Goal: Task Accomplishment & Management: Complete application form

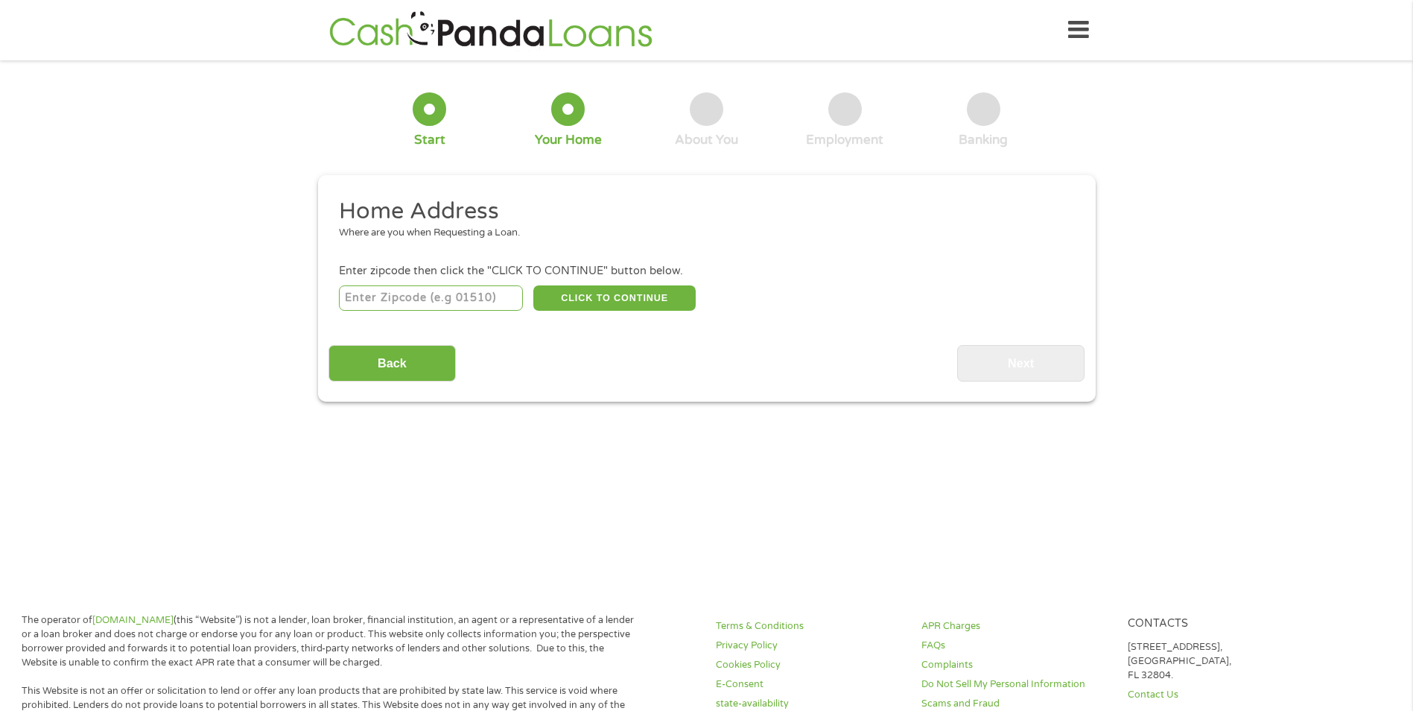
click at [433, 302] on input "number" at bounding box center [431, 297] width 184 height 25
type input "32092"
select select "[US_STATE]"
click at [584, 299] on button "CLICK TO CONTINUE" at bounding box center [614, 297] width 162 height 25
type input "32092"
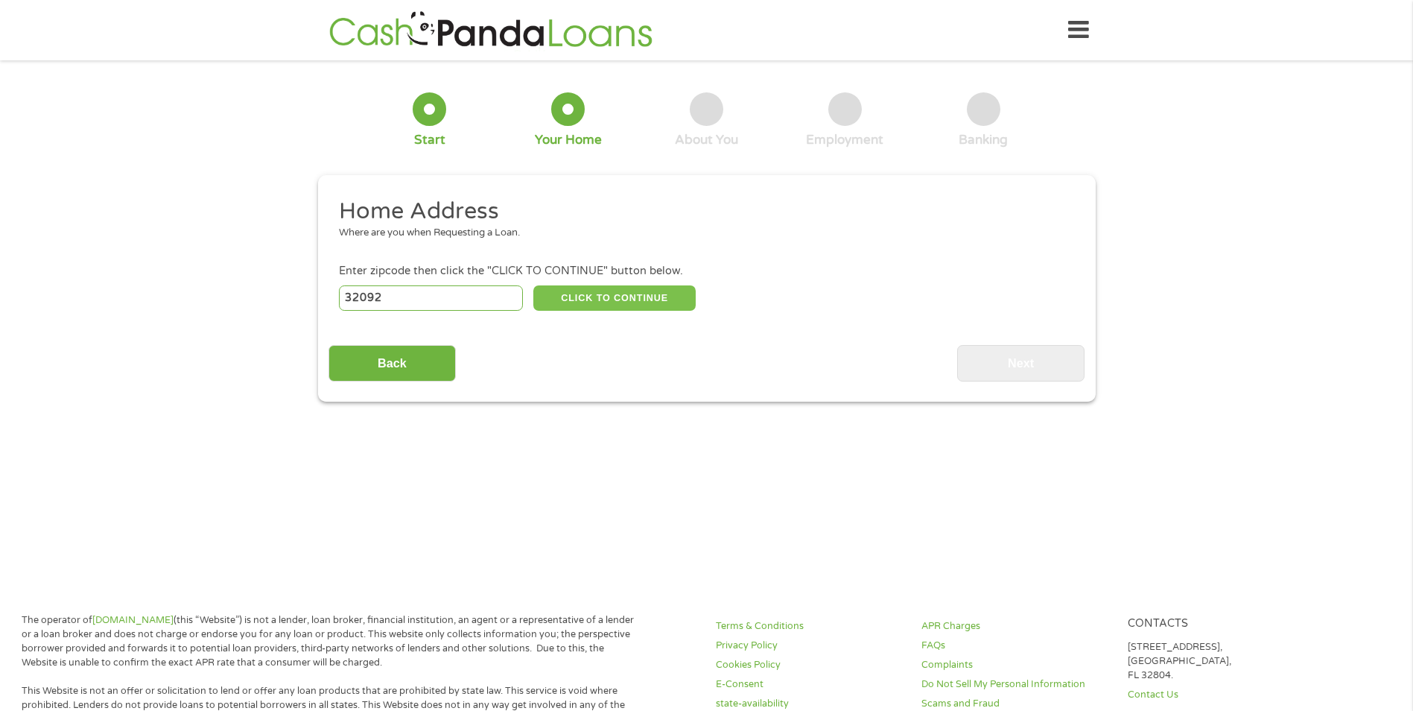
type input "Saint Augustine"
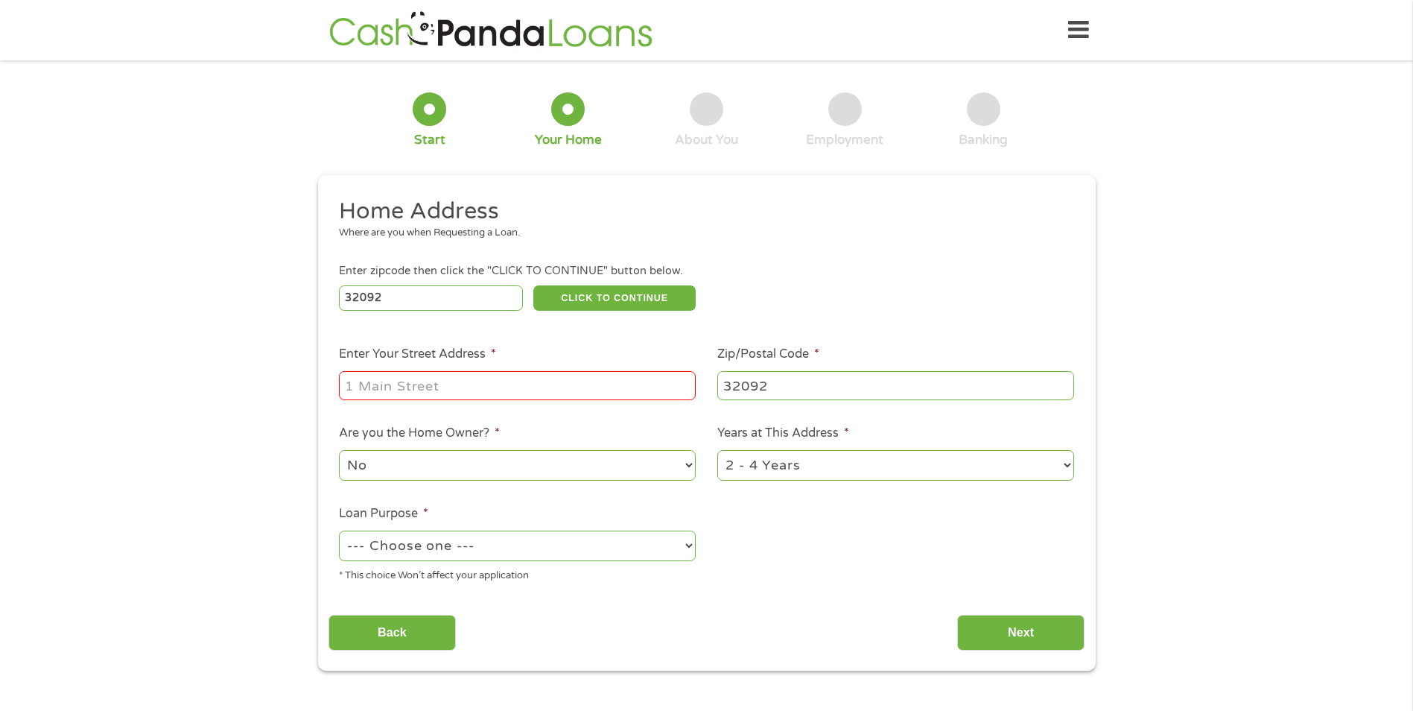
click at [475, 383] on input "Enter Your Street Address *" at bounding box center [517, 385] width 357 height 28
type input "[STREET_ADDRESS]"
click at [757, 476] on select "1 Year or less 1 - 2 Years 2 - 4 Years Over 4 Years" at bounding box center [895, 465] width 357 height 31
select select "24months"
click at [717, 450] on select "1 Year or less 1 - 2 Years 2 - 4 Years Over 4 Years" at bounding box center [895, 465] width 357 height 31
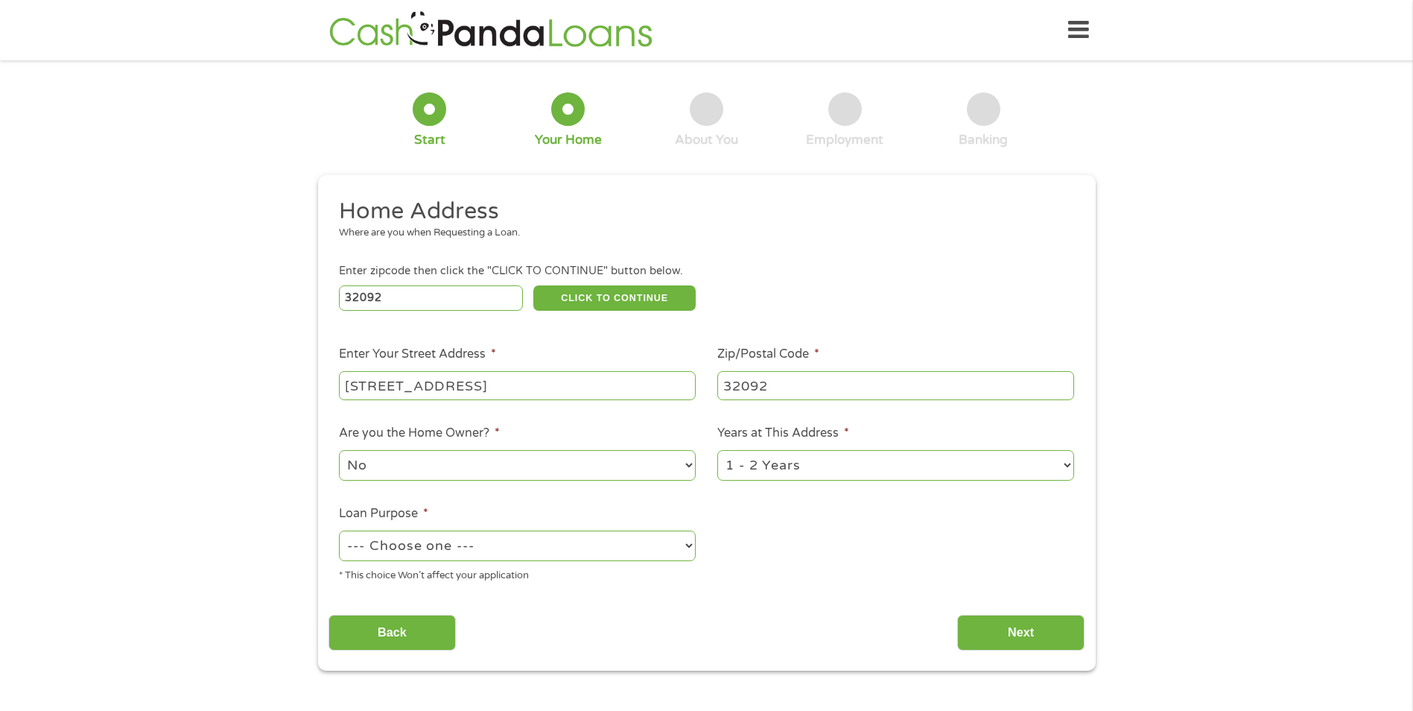
click at [474, 547] on select "--- Choose one --- Pay Bills Debt Consolidation Home Improvement Major Purchase…" at bounding box center [517, 545] width 357 height 31
select select "paybills"
click at [339, 530] on select "--- Choose one --- Pay Bills Debt Consolidation Home Improvement Major Purchase…" at bounding box center [517, 545] width 357 height 31
click at [983, 633] on input "Next" at bounding box center [1020, 633] width 127 height 37
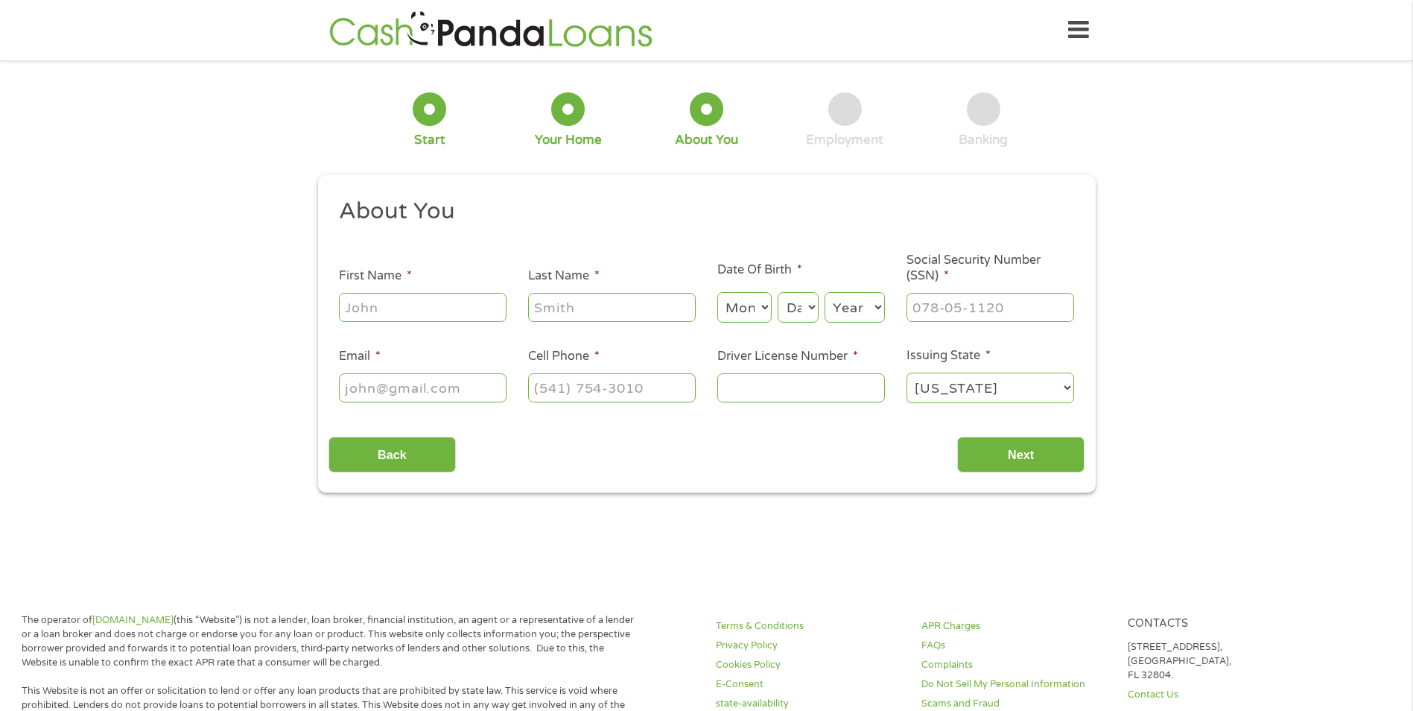
click at [443, 305] on input "First Name *" at bounding box center [423, 307] width 168 height 28
type input "[PERSON_NAME]"
type input "brown"
type input "[EMAIL_ADDRESS][DOMAIN_NAME]"
type input "[PHONE_NUMBER]"
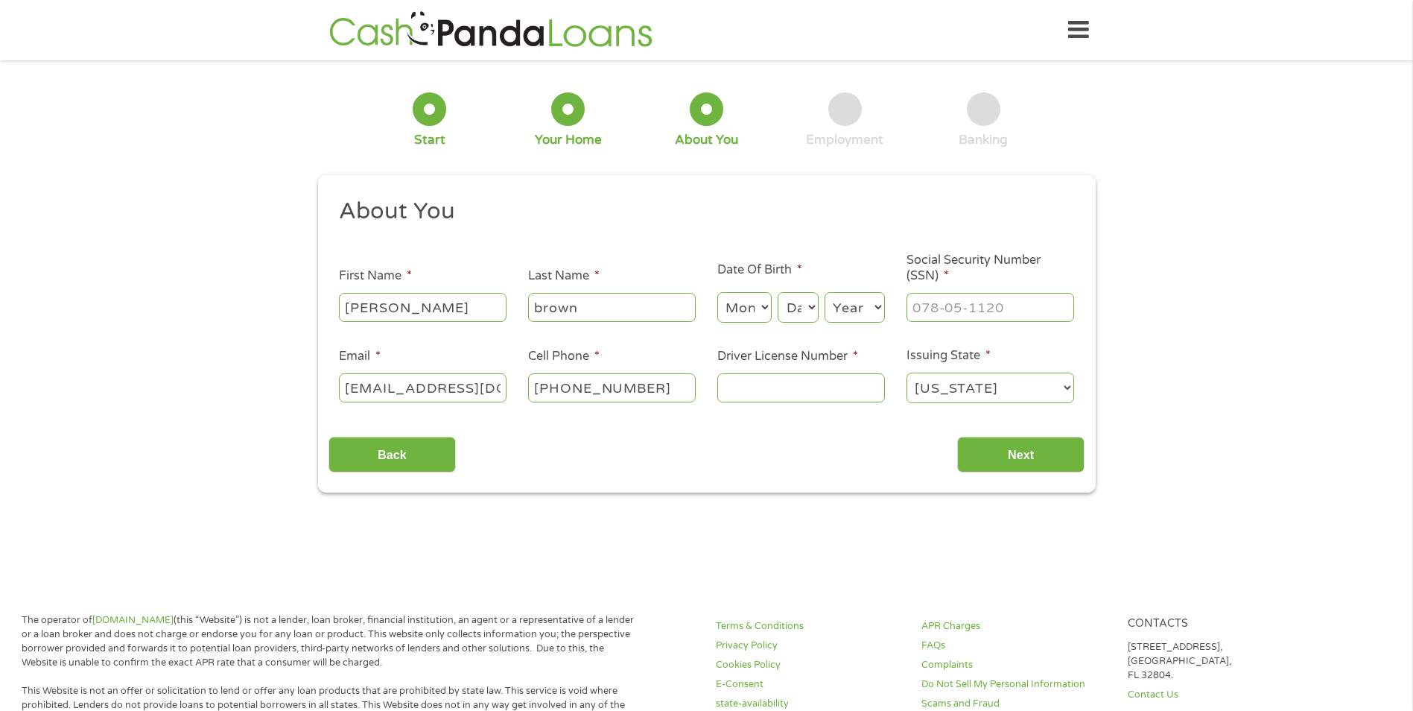
click at [753, 313] on select "Month 1 2 3 4 5 6 7 8 9 10 11 12" at bounding box center [744, 307] width 54 height 31
select select "2"
click at [717, 292] on select "Month 1 2 3 4 5 6 7 8 9 10 11 12" at bounding box center [744, 307] width 54 height 31
click at [786, 317] on select "Day 1 2 3 4 5 6 7 8 9 10 11 12 13 14 15 16 17 18 19 20 21 22 23 24 25 26 27 28 …" at bounding box center [798, 307] width 40 height 31
select select "18"
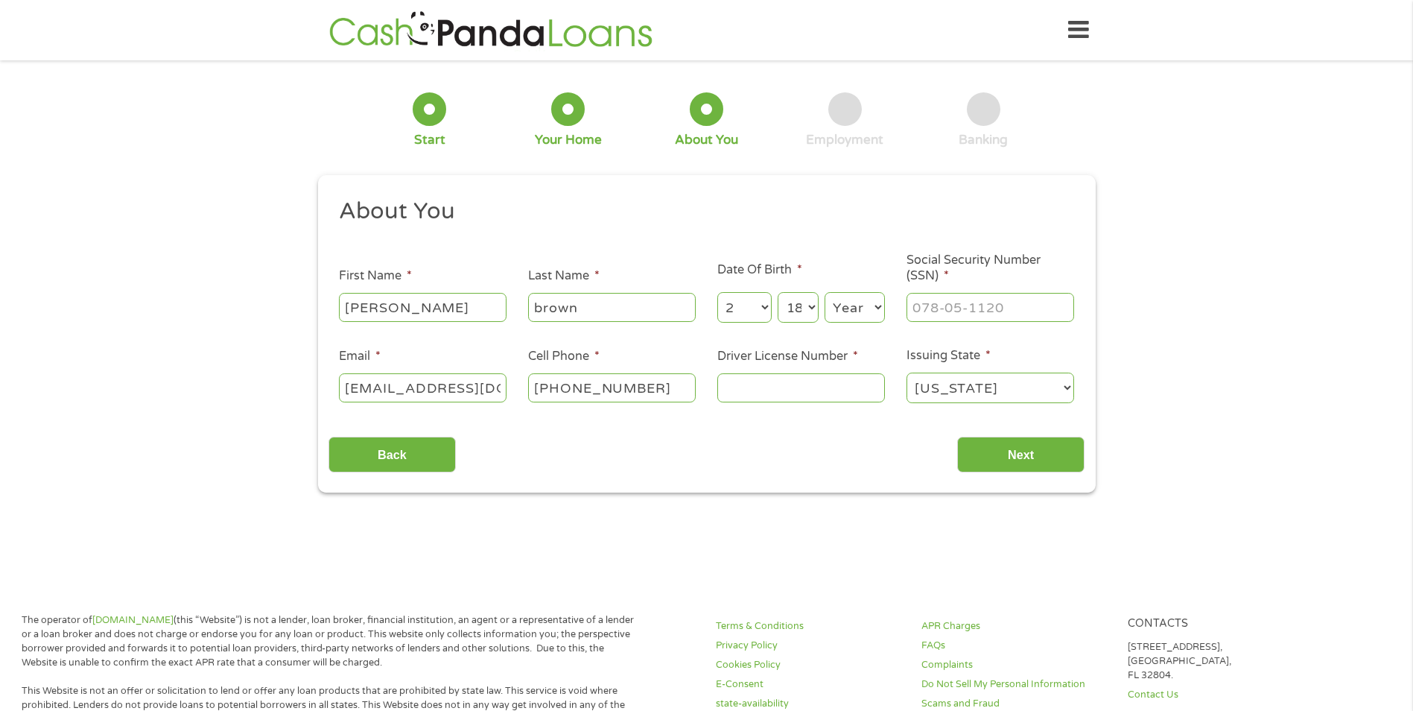
click at [778, 292] on select "Day 1 2 3 4 5 6 7 8 9 10 11 12 13 14 15 16 17 18 19 20 21 22 23 24 25 26 27 28 …" at bounding box center [798, 307] width 40 height 31
click at [843, 305] on select "Year [DATE] 2006 2005 2004 2003 2002 2001 2000 1999 1998 1997 1996 1995 1994 19…" at bounding box center [855, 307] width 60 height 31
select select "1989"
click at [825, 292] on select "Year [DATE] 2006 2005 2004 2003 2002 2001 2000 1999 1998 1997 1996 1995 1994 19…" at bounding box center [855, 307] width 60 height 31
click at [955, 309] on input "___-__-____" at bounding box center [991, 307] width 168 height 28
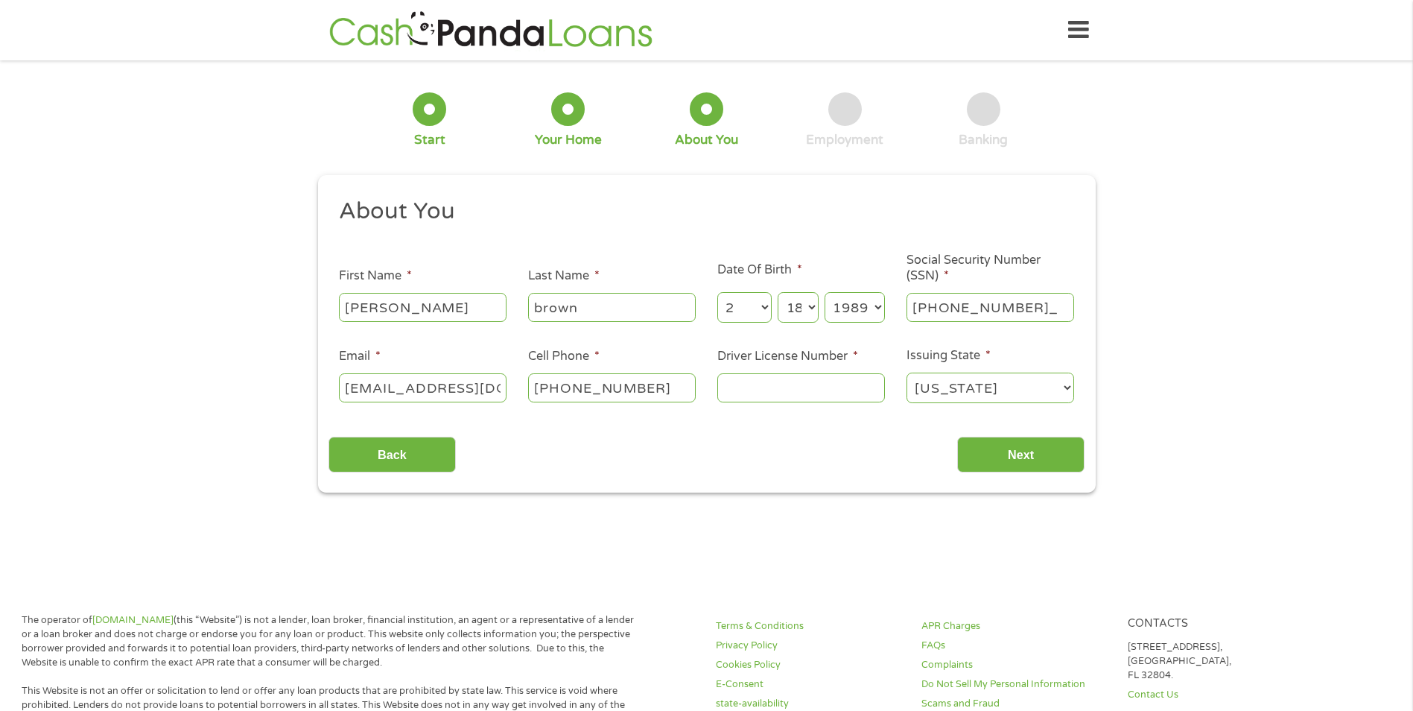
type input "594-94-7224"
click at [817, 384] on input "Driver License Number *" at bounding box center [801, 387] width 168 height 28
type input "B650490890580"
click at [979, 457] on input "Next" at bounding box center [1020, 455] width 127 height 37
click at [816, 460] on div "Back Next" at bounding box center [707, 448] width 756 height 47
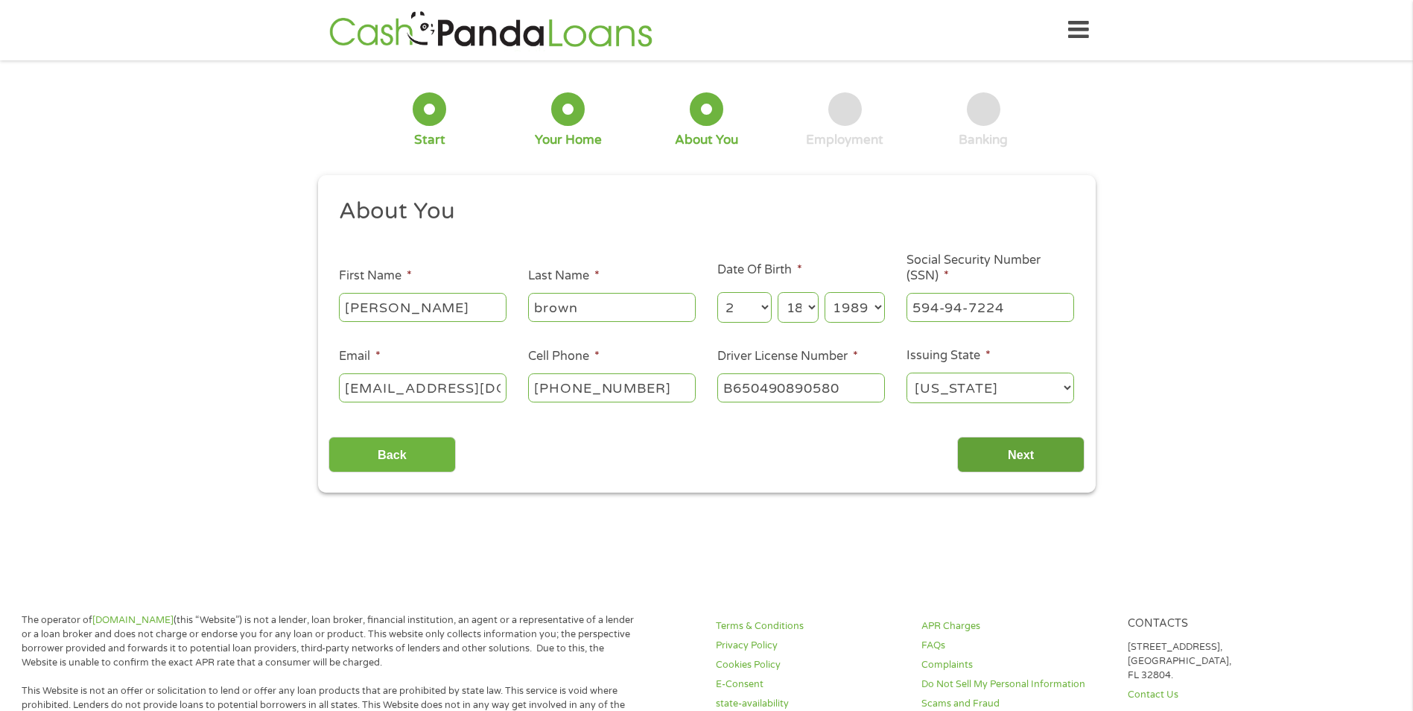
click at [1005, 456] on input "Next" at bounding box center [1020, 455] width 127 height 37
click at [1015, 448] on input "Next" at bounding box center [1020, 455] width 127 height 37
drag, startPoint x: 890, startPoint y: 445, endPoint x: 872, endPoint y: 446, distance: 17.9
click at [890, 446] on div "Back Next" at bounding box center [707, 448] width 756 height 47
click at [937, 381] on select "[US_STATE] [US_STATE] [US_STATE] [US_STATE] [US_STATE] [US_STATE] [US_STATE] [U…" at bounding box center [991, 387] width 168 height 31
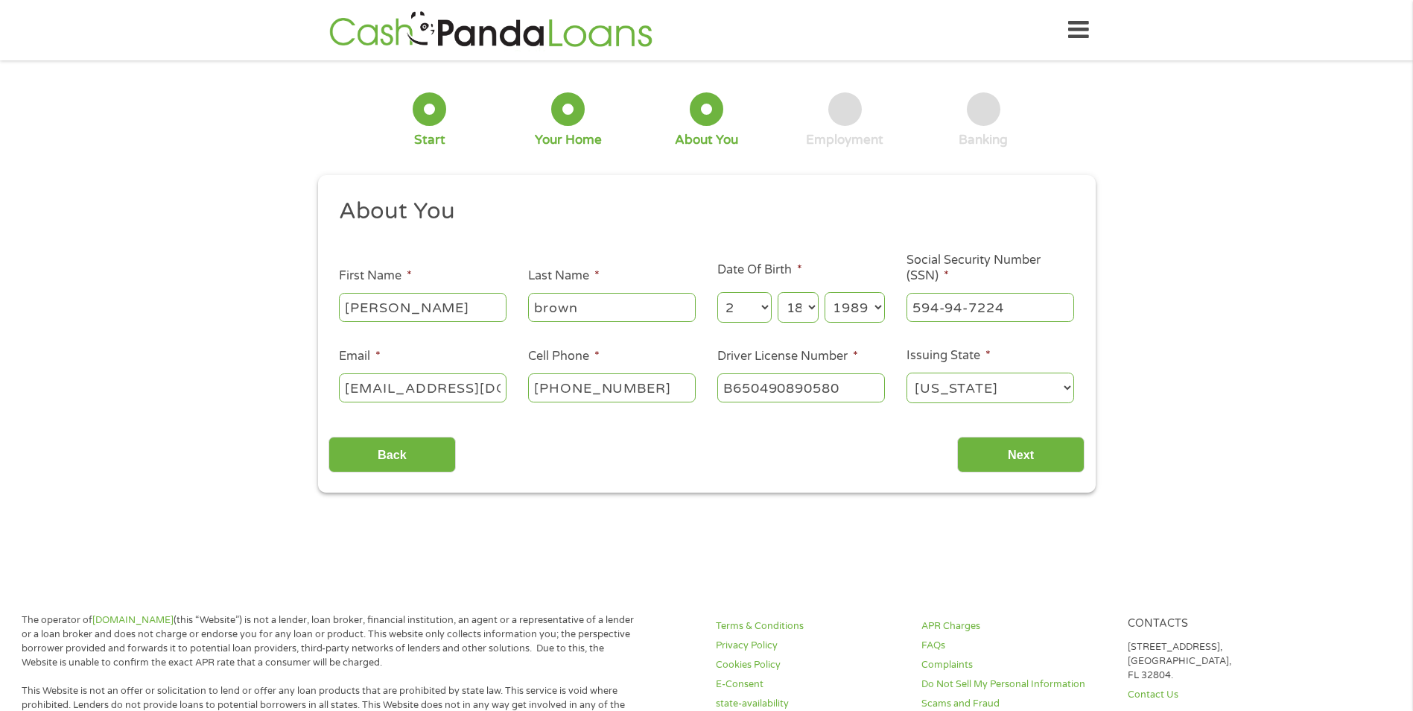
click at [907, 372] on select "[US_STATE] [US_STATE] [US_STATE] [US_STATE] [US_STATE] [US_STATE] [US_STATE] [U…" at bounding box center [991, 387] width 168 height 31
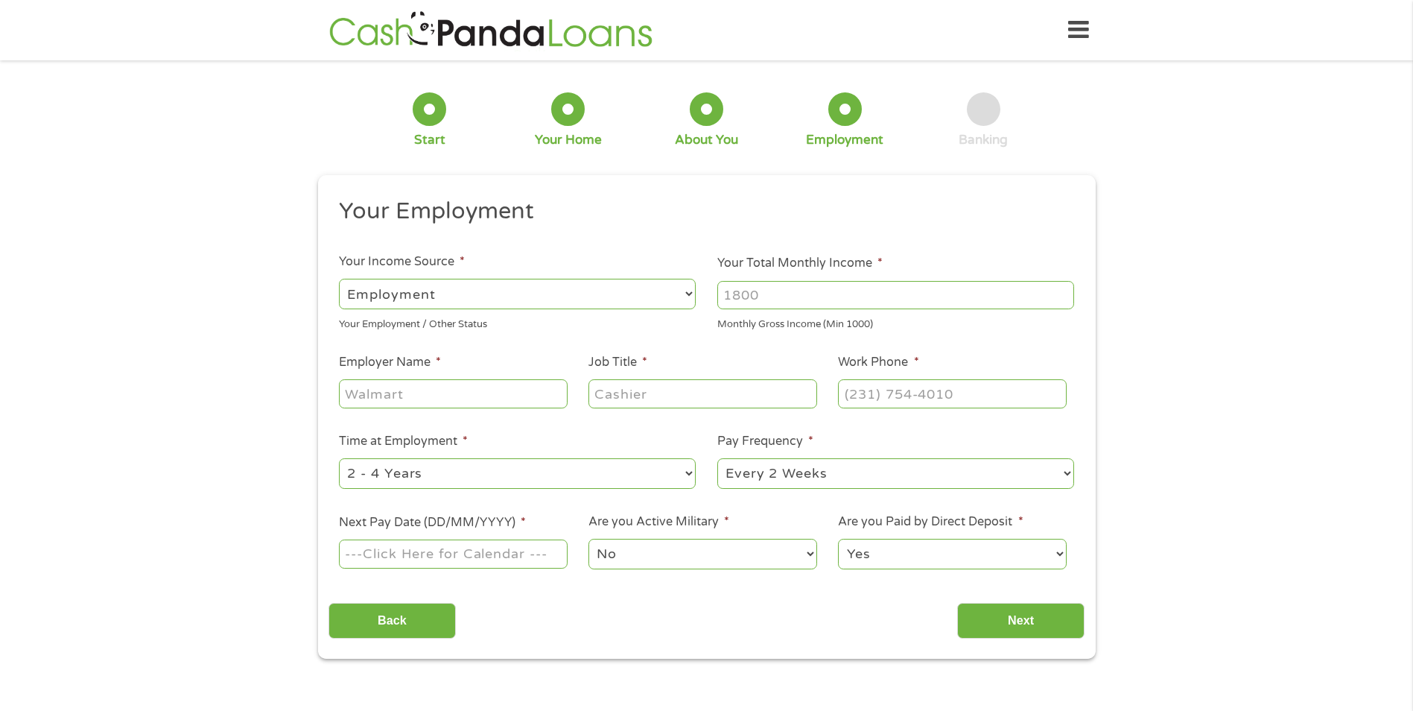
click at [799, 297] on input "Your Total Monthly Income *" at bounding box center [895, 295] width 357 height 28
type input "3200"
click at [456, 393] on input "Employer Name *" at bounding box center [453, 393] width 228 height 28
type input "city of [GEOGRAPHIC_DATA]"
type input "tax assistant"
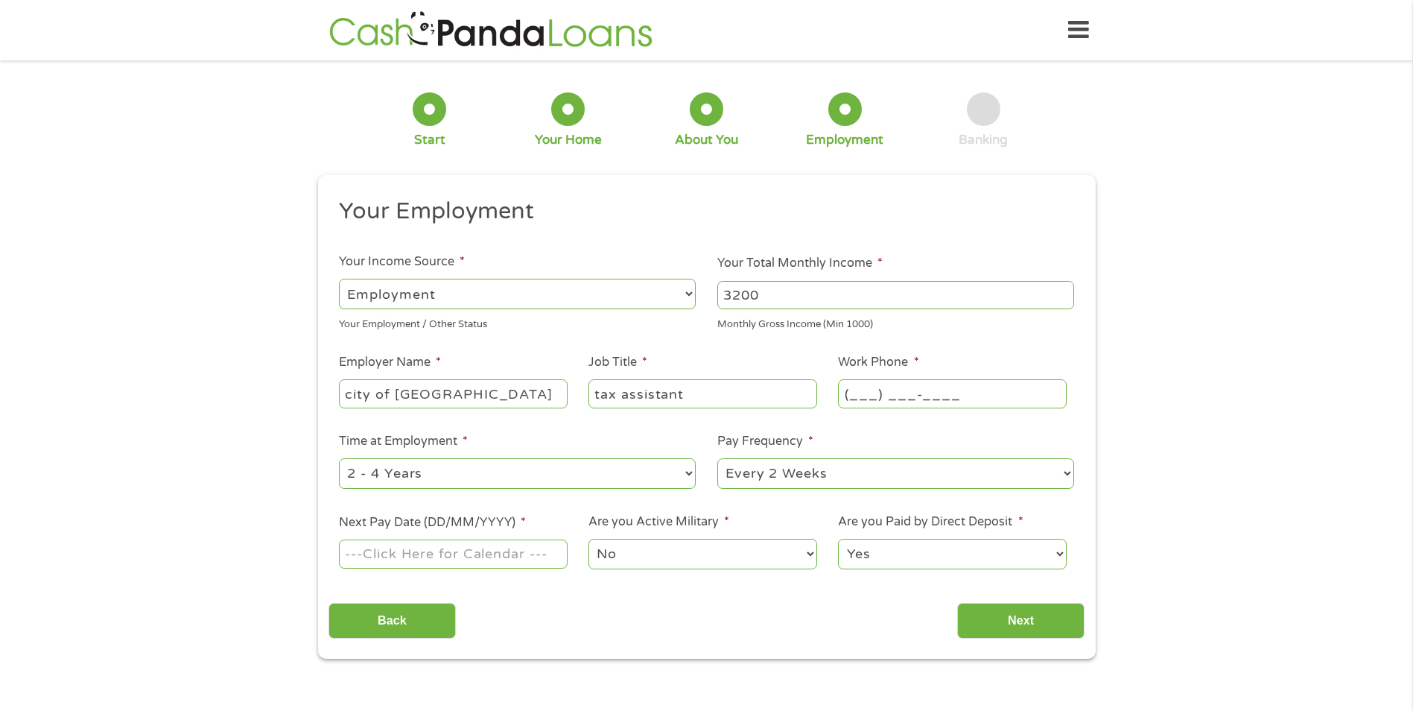
click at [874, 399] on input "(___) ___-____" at bounding box center [952, 393] width 228 height 28
drag, startPoint x: 964, startPoint y: 399, endPoint x: 852, endPoint y: 389, distance: 112.9
click at [846, 390] on input "(___) 904-2555" at bounding box center [952, 393] width 228 height 28
type input "[PHONE_NUMBER]"
click at [576, 459] on select "--- Choose one --- 1 Year or less 1 - 2 Years 2 - 4 Years Over 4 Years" at bounding box center [517, 473] width 357 height 31
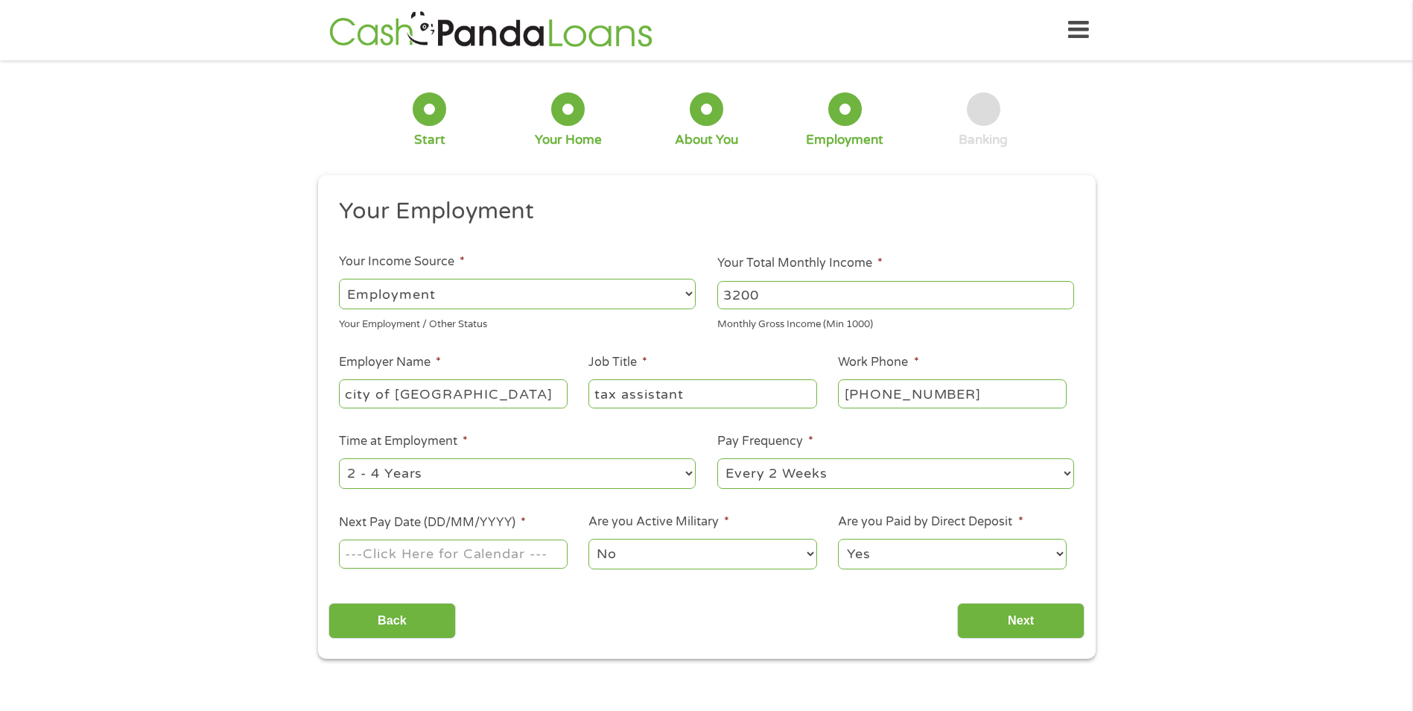
select select "24months"
click at [339, 458] on select "--- Choose one --- 1 Year or less 1 - 2 Years 2 - 4 Years Over 4 Years" at bounding box center [517, 473] width 357 height 31
click at [452, 553] on input "Next Pay Date (DD/MM/YYYY) *" at bounding box center [453, 553] width 228 height 28
type input "[DATE]"
click at [656, 549] on select "No Yes" at bounding box center [703, 554] width 228 height 31
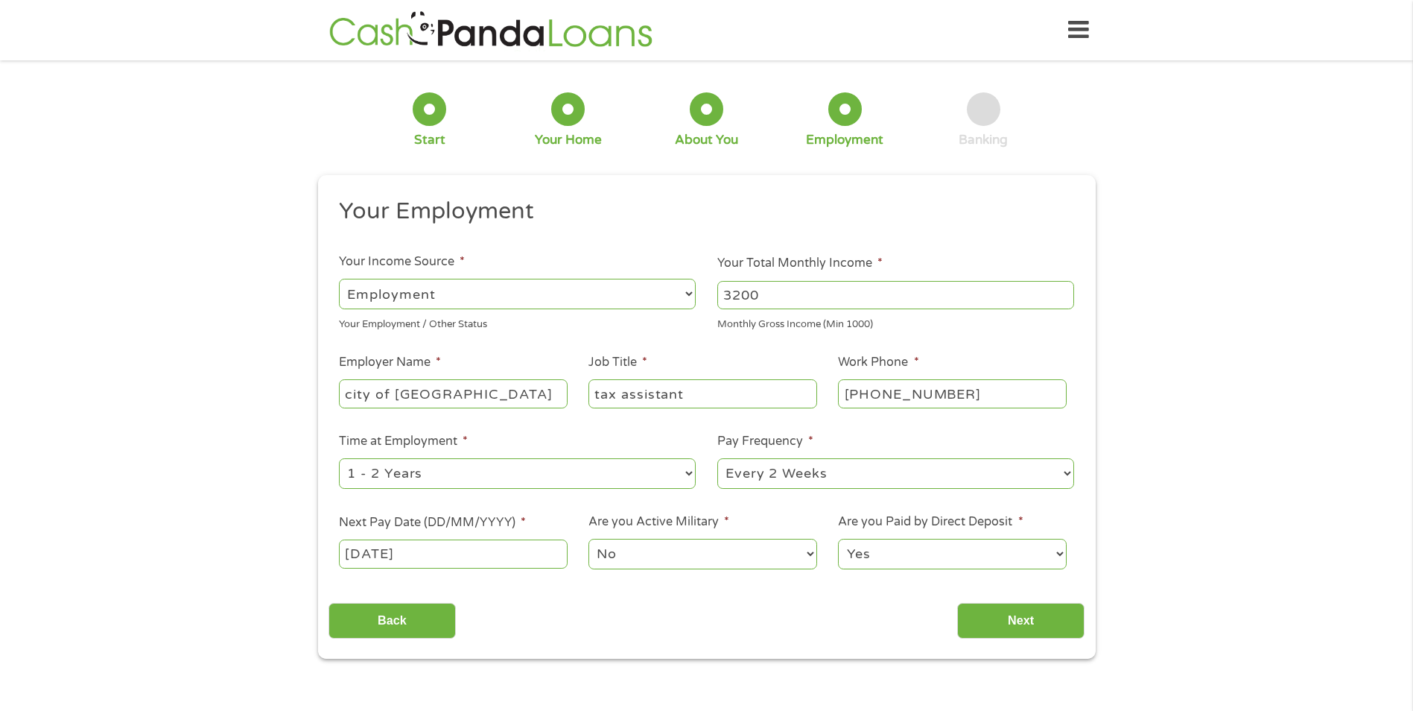
click at [656, 548] on select "No Yes" at bounding box center [703, 554] width 228 height 31
click at [898, 555] on select "Yes No" at bounding box center [952, 554] width 228 height 31
click at [909, 561] on select "Yes No" at bounding box center [952, 554] width 228 height 31
click at [1001, 609] on input "Next" at bounding box center [1020, 621] width 127 height 37
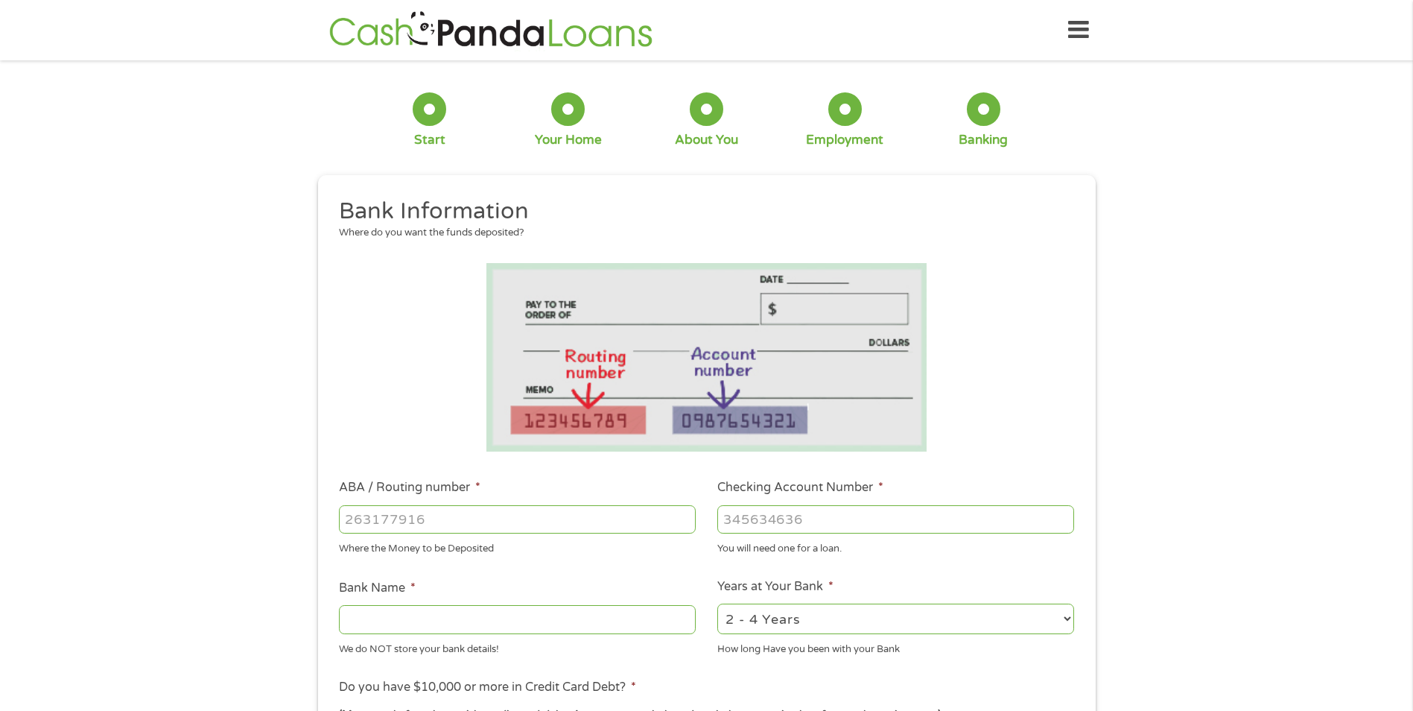
click at [469, 517] on input "ABA / Routing number *" at bounding box center [517, 519] width 357 height 28
type input "263078934"
type input "COMMUNITY FIRST CU OF [US_STATE]"
type input "263078934"
click at [741, 521] on input "Checking Account Number *" at bounding box center [895, 519] width 357 height 28
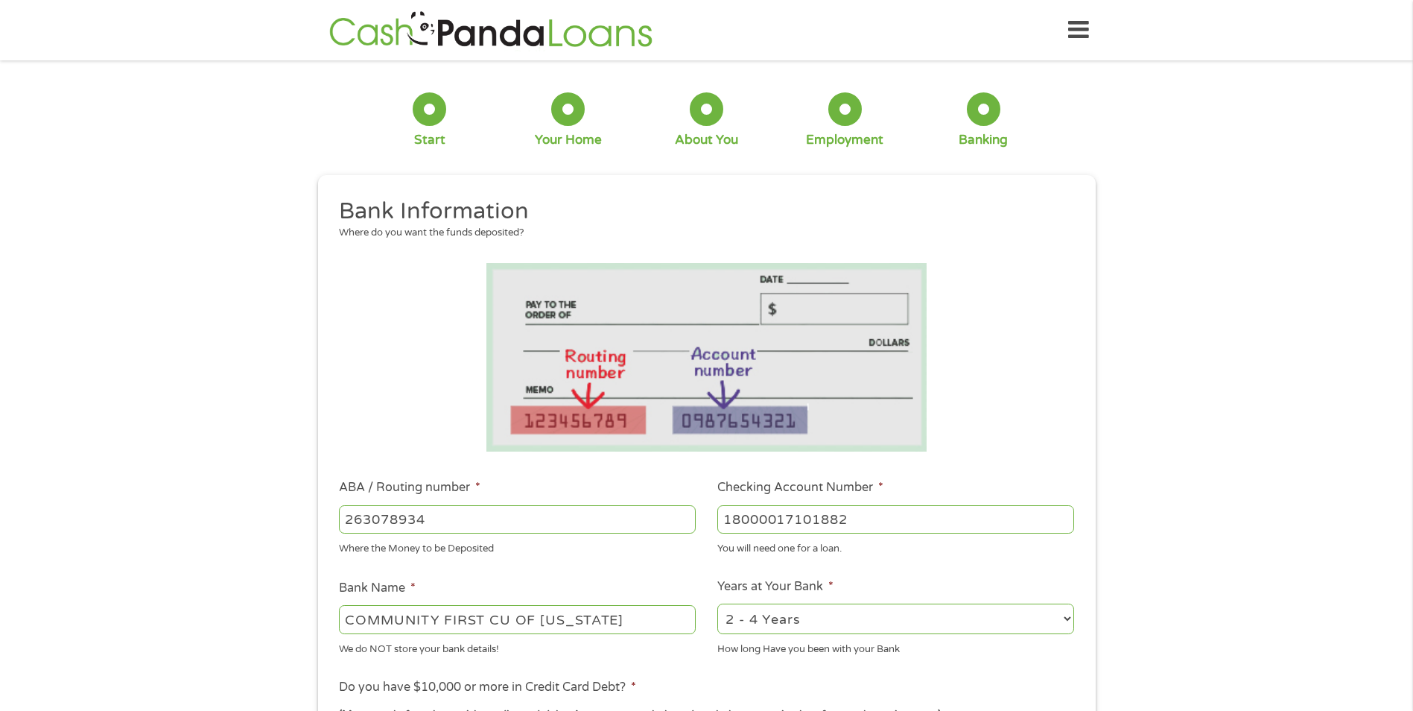
type input "18000017101882"
click at [803, 603] on div "2 - 4 Years 6 - 12 Months 1 - 2 Years Over 4 Years" at bounding box center [895, 619] width 357 height 36
click at [805, 612] on select "2 - 4 Years 6 - 12 Months 1 - 2 Years Over 4 Years" at bounding box center [895, 618] width 357 height 31
select select "60months"
click at [717, 603] on select "2 - 4 Years 6 - 12 Months 1 - 2 Years Over 4 Years" at bounding box center [895, 618] width 357 height 31
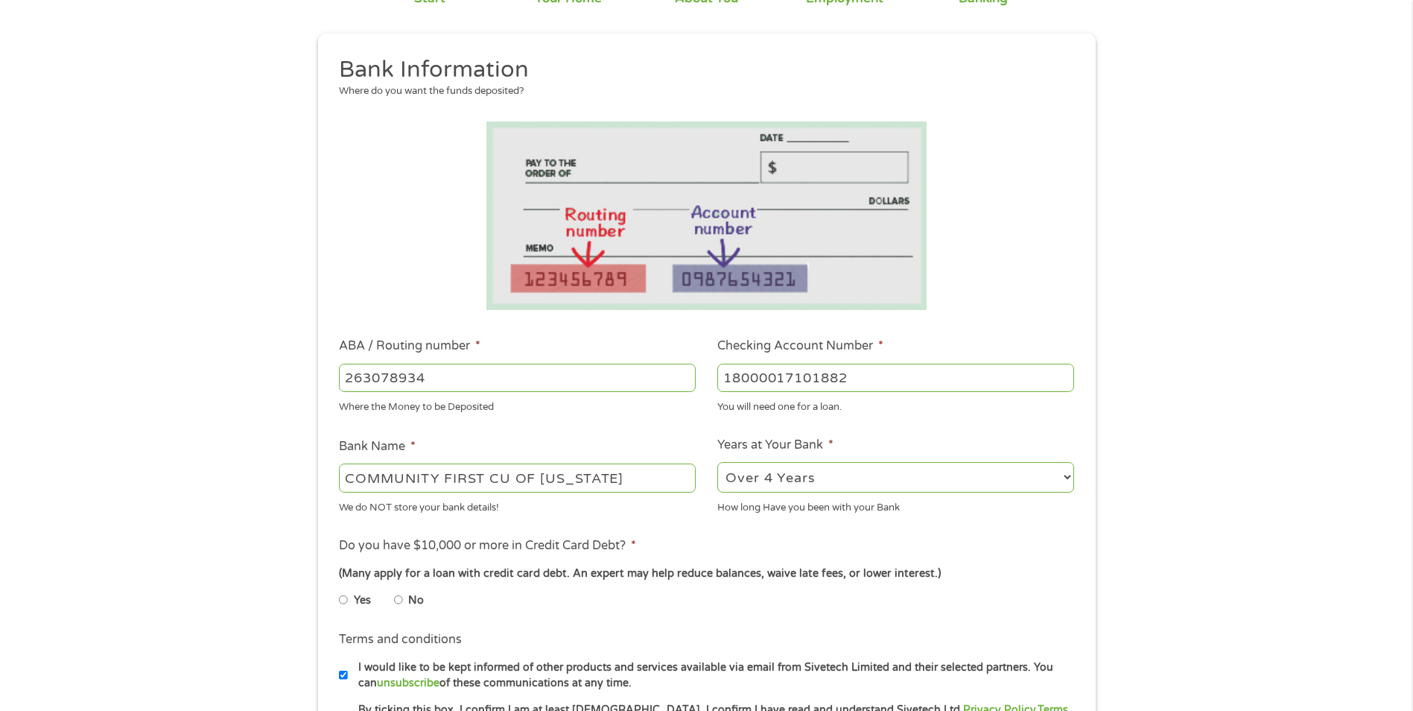
scroll to position [149, 0]
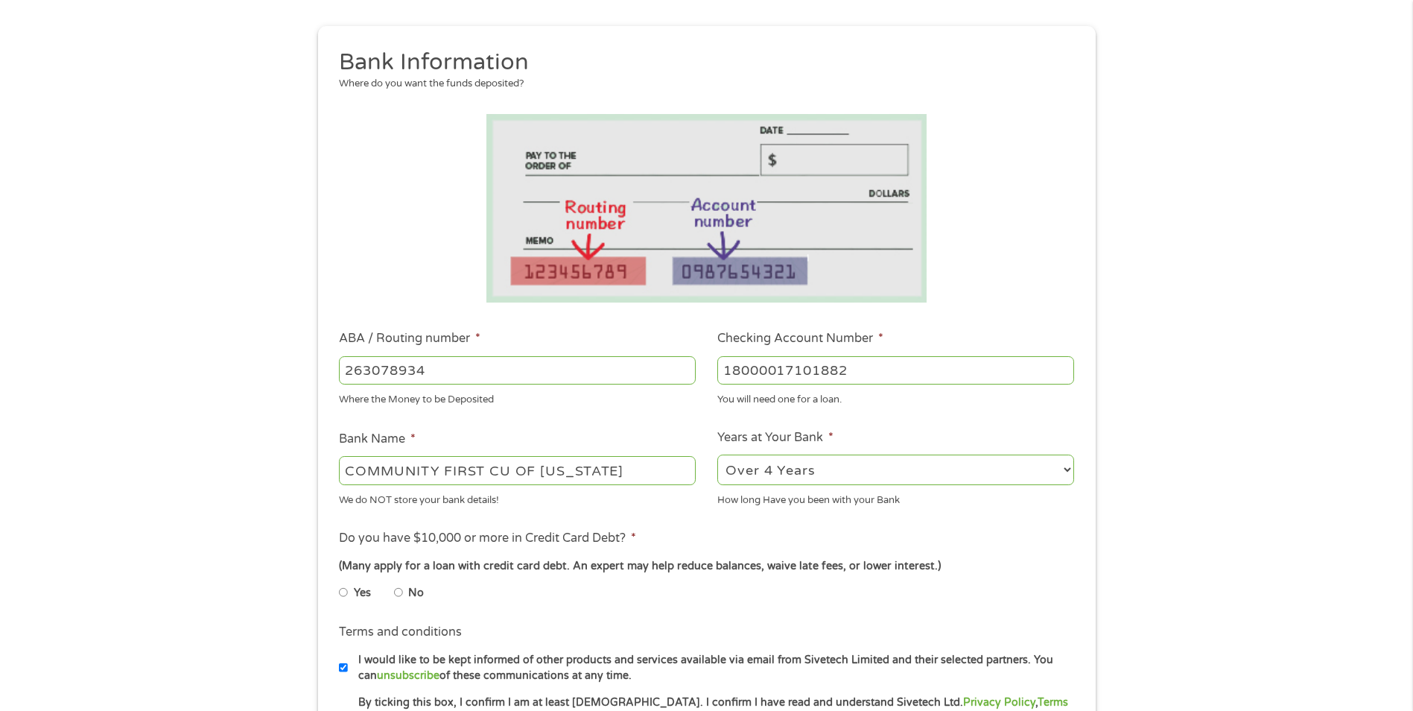
click at [396, 589] on input "No" at bounding box center [398, 592] width 9 height 24
radio input "true"
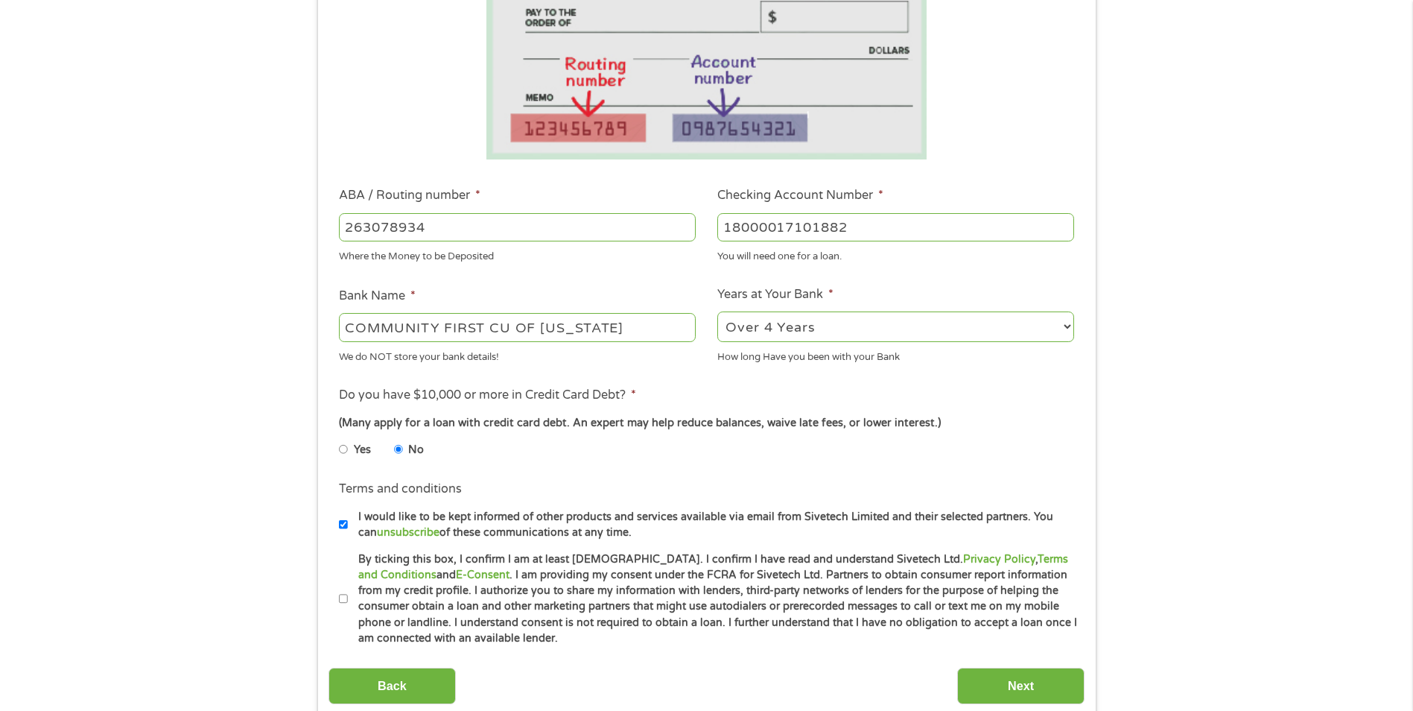
scroll to position [298, 0]
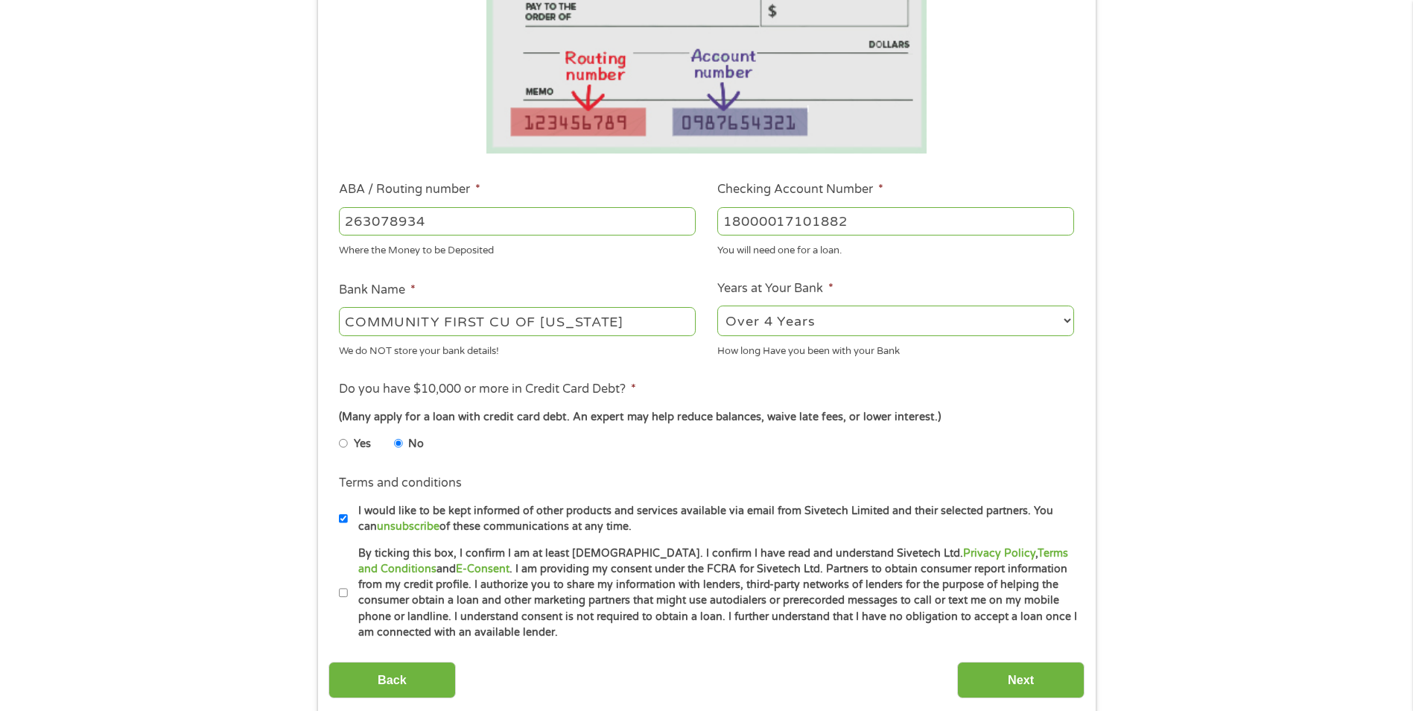
click at [343, 519] on input "I would like to be kept informed of other products and services available via e…" at bounding box center [343, 519] width 9 height 24
checkbox input "false"
click at [340, 594] on input "By ticking this box, I confirm I am at least [DEMOGRAPHIC_DATA]. I confirm I ha…" at bounding box center [343, 593] width 9 height 24
checkbox input "true"
click at [983, 676] on input "Next" at bounding box center [1020, 680] width 127 height 37
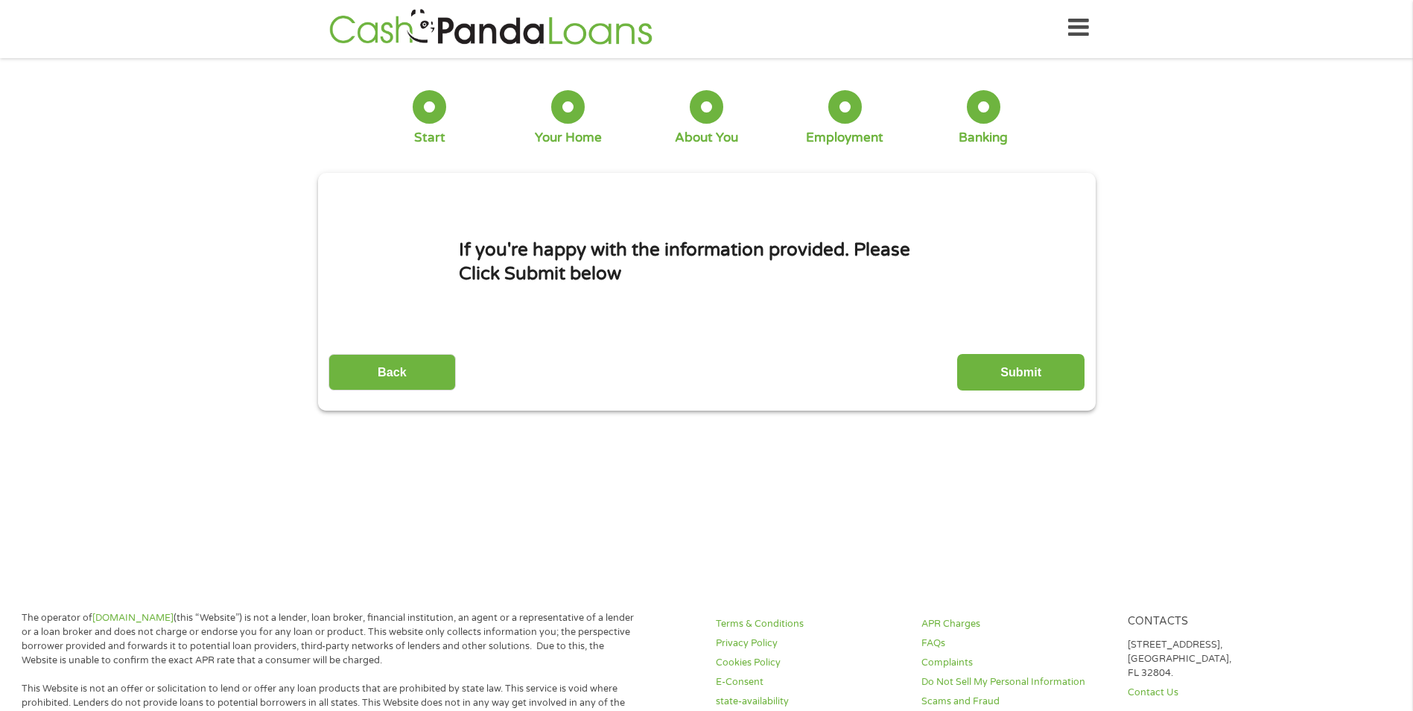
scroll to position [0, 0]
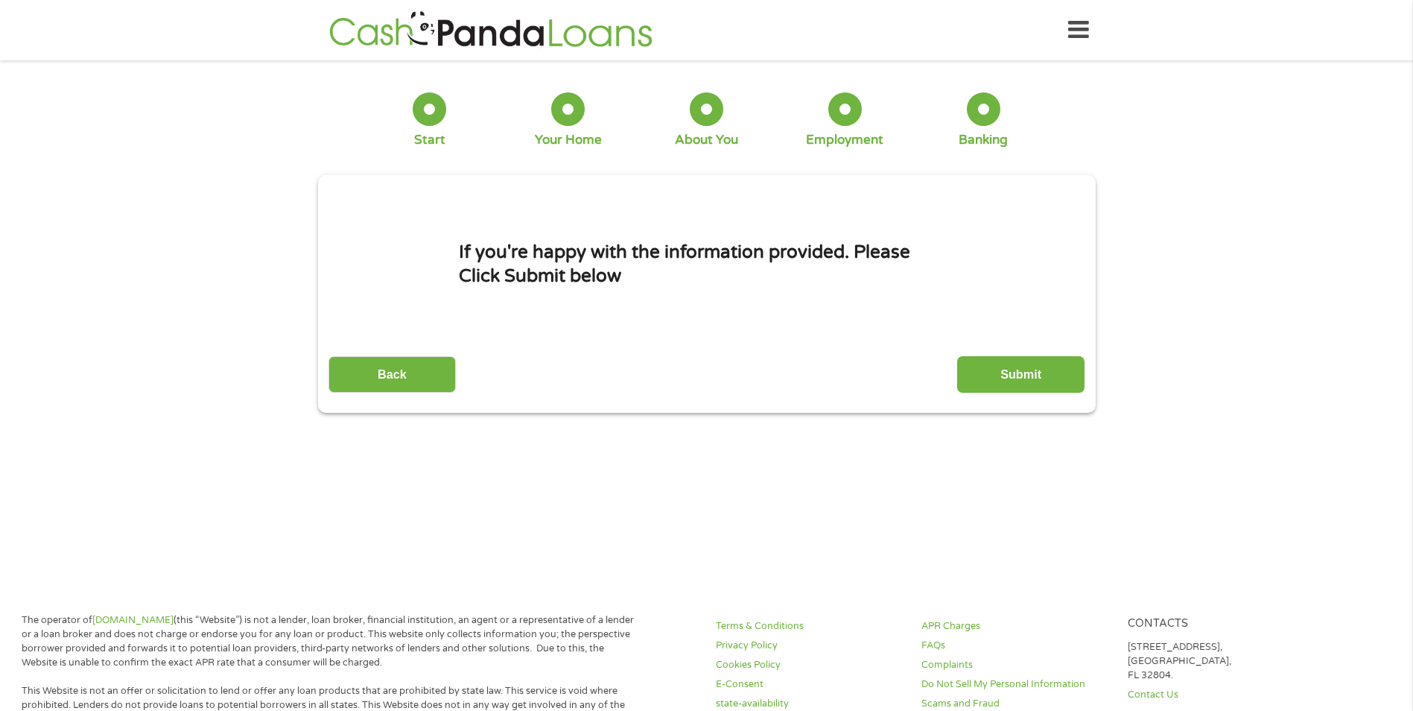
click at [1008, 372] on input "Submit" at bounding box center [1020, 374] width 127 height 37
